Goal: Browse casually: Explore the website without a specific task or goal

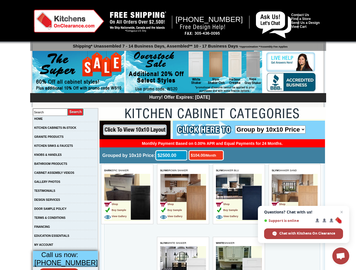
click at [340, 256] on span "Open chat" at bounding box center [340, 257] width 9 height 8
click at [135, 130] on input "image" at bounding box center [134, 130] width 71 height 19
click at [127, 171] on span "DARK EPIC SHAKER" at bounding box center [116, 170] width 24 height 3
click at [127, 198] on td "Shop Buy Sample View Gallery" at bounding box center [117, 203] width 26 height 35
click at [183, 171] on span "SLYM BROWN SHAKER" at bounding box center [174, 170] width 28 height 3
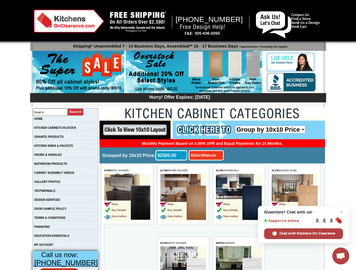
click at [183, 198] on td "Shop Buy Sample View Gallery" at bounding box center [173, 203] width 26 height 35
click at [238, 171] on span "SLYM SHAKER BLU" at bounding box center [227, 170] width 23 height 3
click at [238, 198] on td "Shop Buy Sample View Gallery" at bounding box center [229, 203] width 26 height 35
click at [294, 171] on span "SLYM SHAKER SAND" at bounding box center [283, 170] width 25 height 3
click at [294, 198] on td "Shop Buy Sample View Gallery" at bounding box center [284, 203] width 26 height 35
